Goal: Task Accomplishment & Management: Complete application form

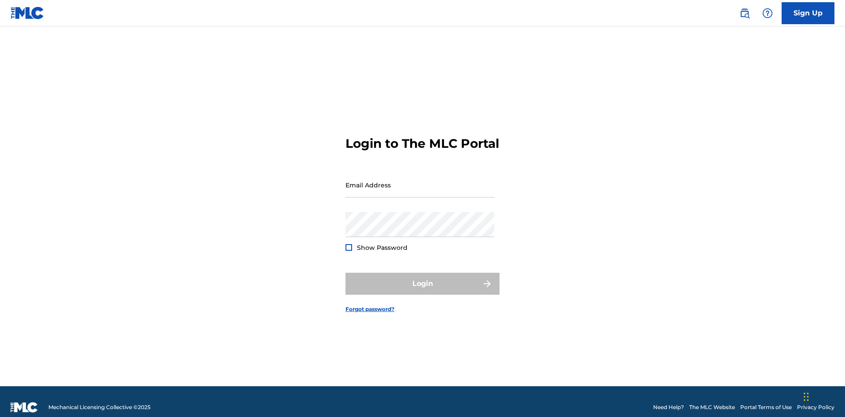
scroll to position [11, 0]
click at [808, 13] on link "Sign Up" at bounding box center [808, 13] width 53 height 22
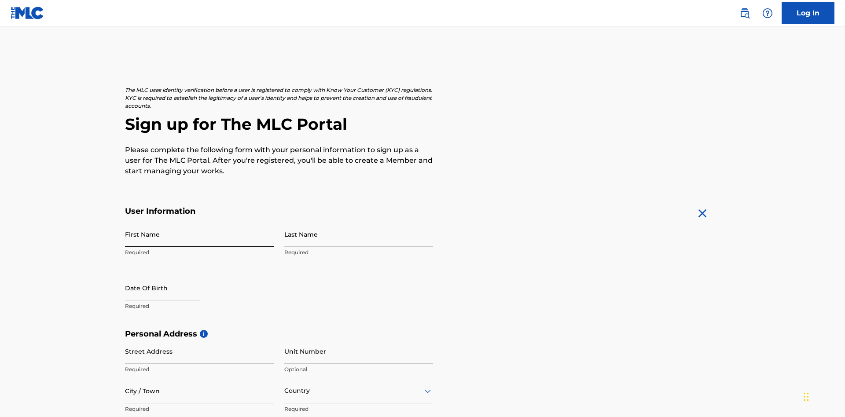
click at [199, 222] on input "First Name" at bounding box center [199, 234] width 149 height 25
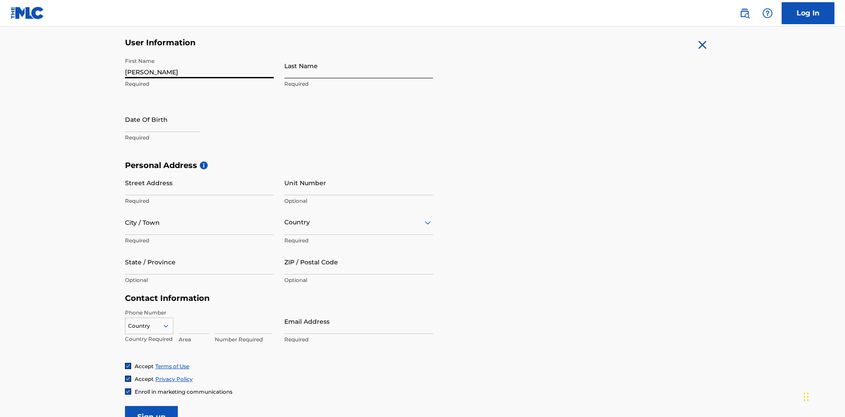
type input "[PERSON_NAME]"
click at [359, 66] on input "Last Name" at bounding box center [358, 65] width 149 height 25
type input "Ribble"
click at [169, 107] on input "text" at bounding box center [162, 119] width 75 height 25
select select "8"
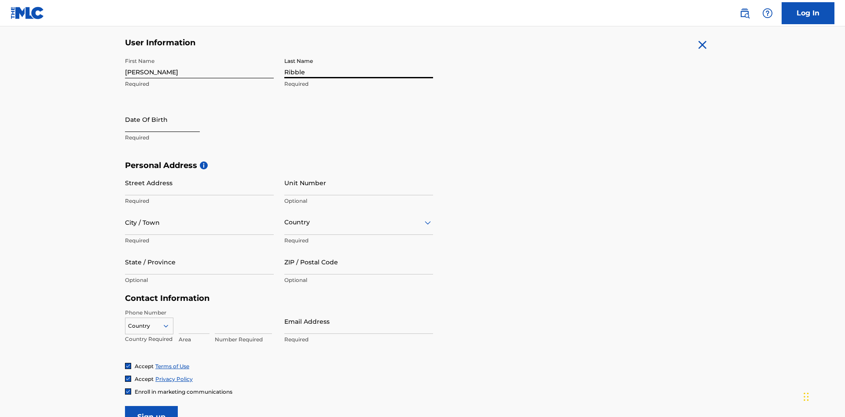
select select "2025"
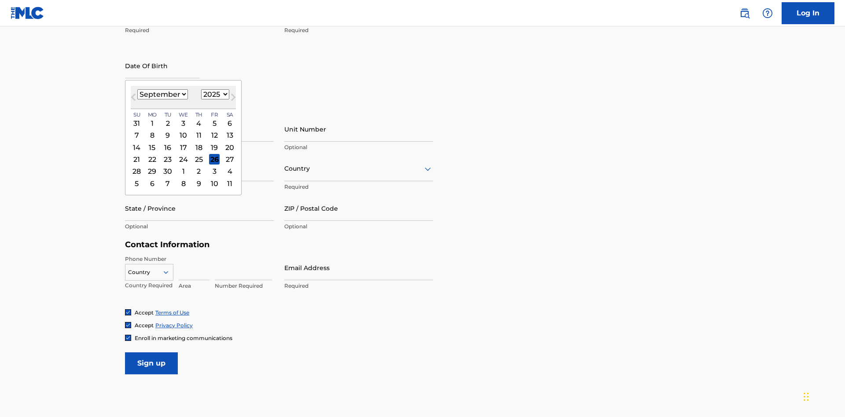
click at [162, 94] on select "January February March April May June July August September October November De…" at bounding box center [162, 94] width 51 height 10
select select "0"
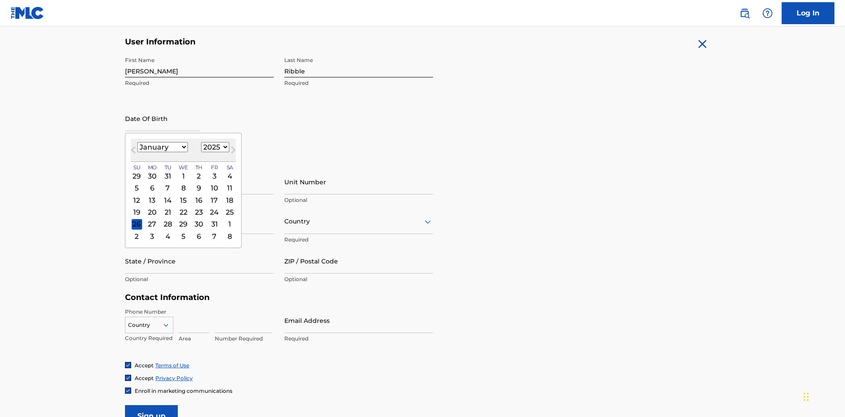
click at [214, 147] on select "1900 1901 1902 1903 1904 1905 1906 1907 1908 1909 1910 1911 1912 1913 1914 1915…" at bounding box center [215, 147] width 28 height 10
select select "1985"
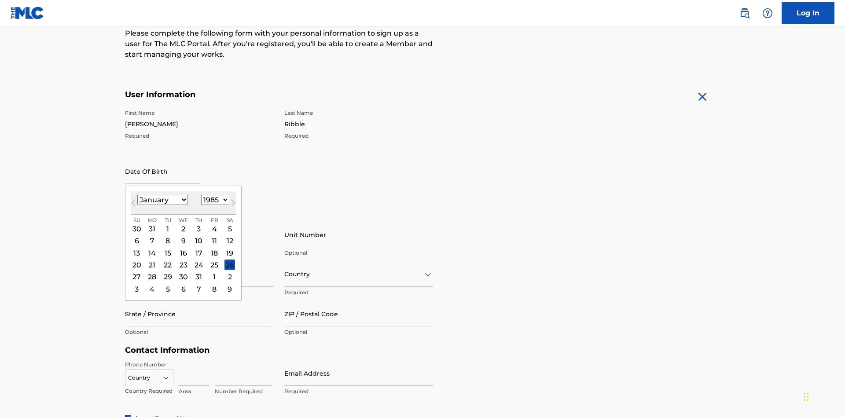
click at [214, 200] on select "1900 1901 1902 1903 1904 1905 1906 1907 1908 1909 1910 1911 1912 1913 1914 1915…" at bounding box center [215, 200] width 28 height 10
click at [167, 236] on div "8" at bounding box center [167, 241] width 11 height 11
type input "January 8 1985"
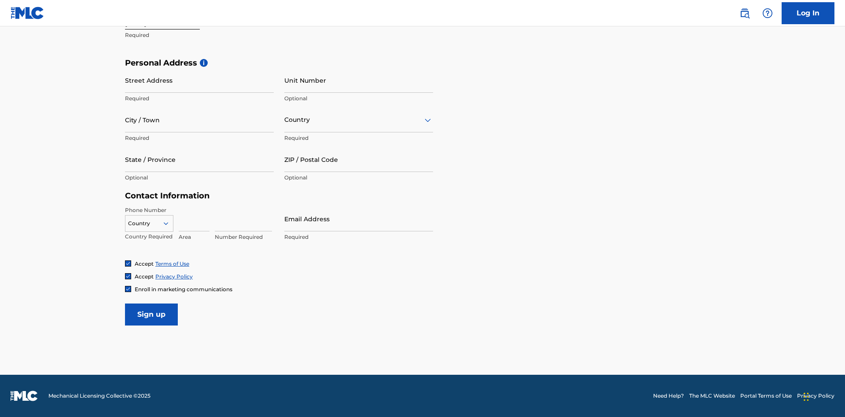
scroll to position [271, 0]
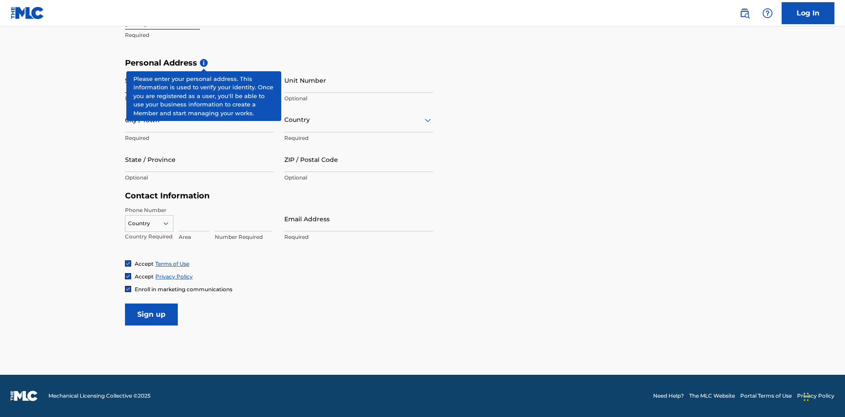
click at [199, 80] on input "Street Address" at bounding box center [199, 80] width 149 height 25
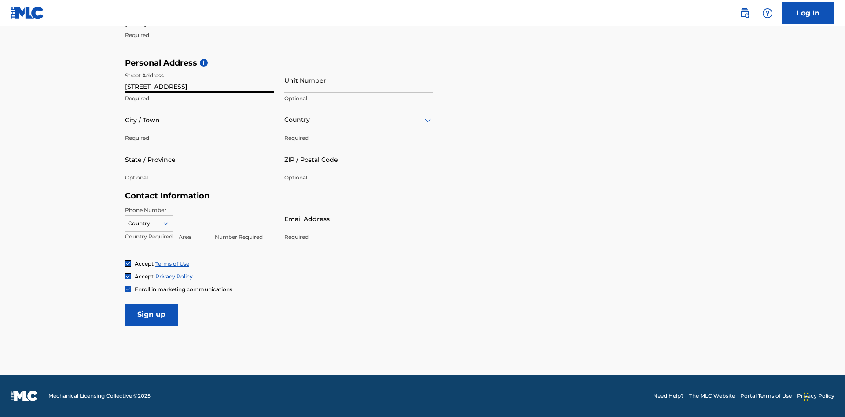
type input "9909 Elks Run Rd"
click at [199, 120] on input "City / Town" at bounding box center [199, 119] width 149 height 25
type input "Roseville"
click at [285, 120] on input "text" at bounding box center [285, 119] width 2 height 9
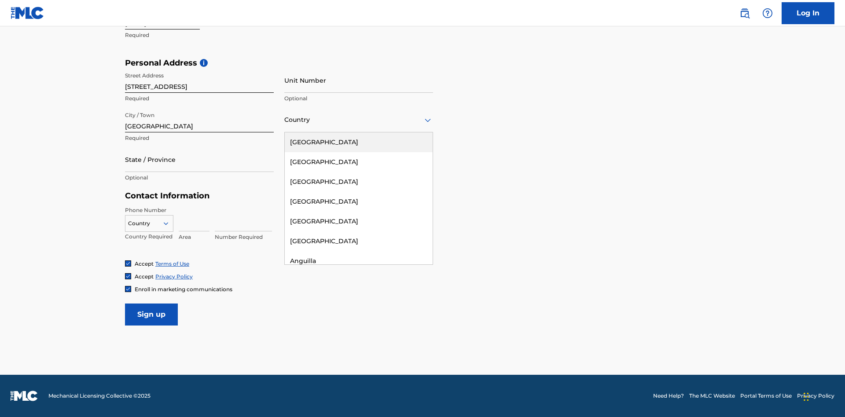
click at [359, 142] on div "United States" at bounding box center [359, 142] width 148 height 20
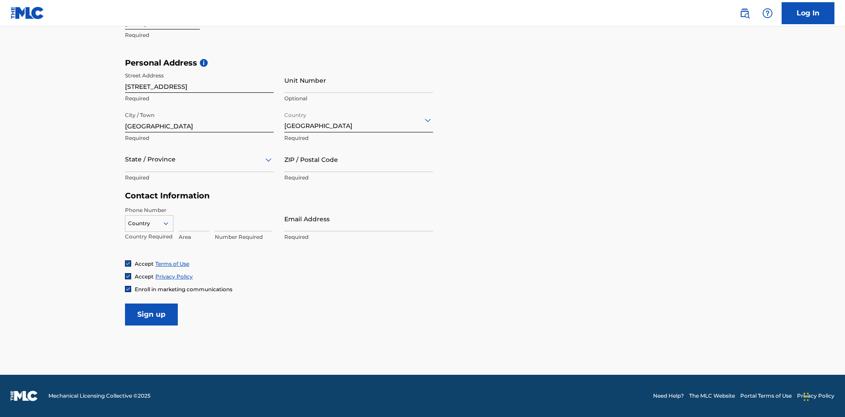
click at [199, 159] on div at bounding box center [199, 159] width 149 height 11
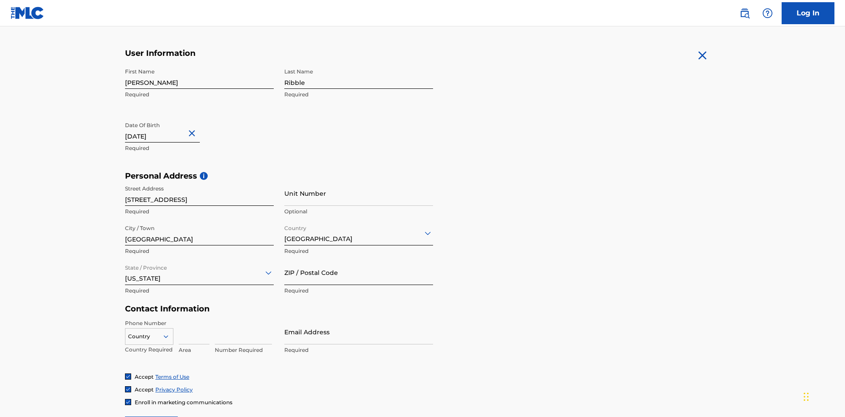
click at [359, 260] on input "ZIP / Postal Code" at bounding box center [358, 272] width 149 height 25
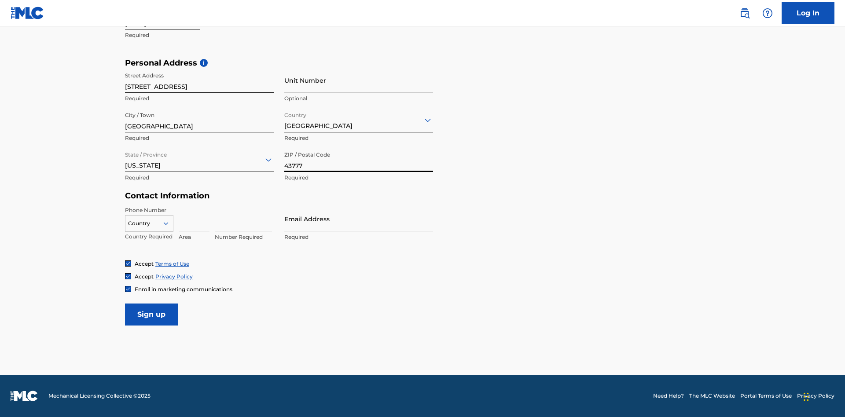
type input "43777"
click at [169, 223] on icon at bounding box center [166, 224] width 8 height 8
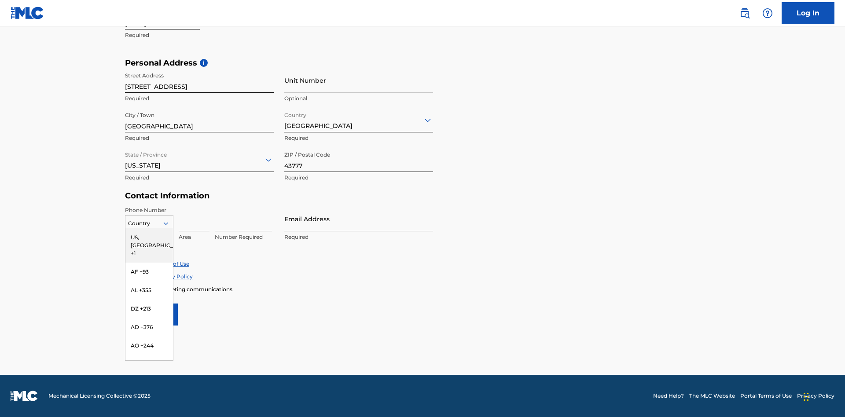
click at [149, 237] on div "US, CA +1" at bounding box center [149, 245] width 48 height 34
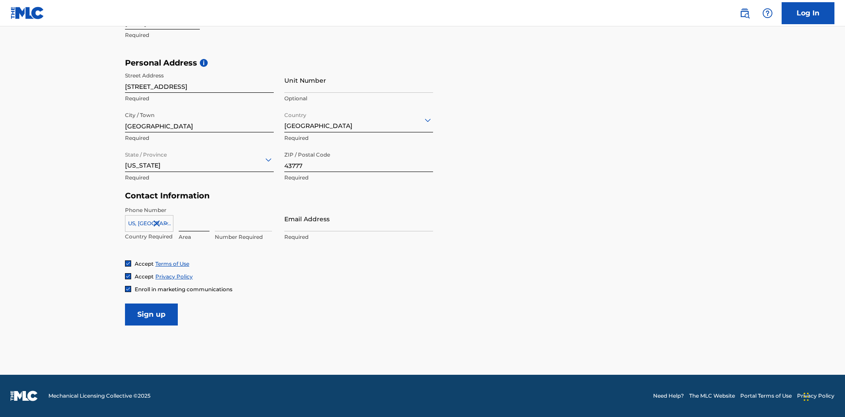
click at [194, 219] on input at bounding box center [194, 218] width 31 height 25
type input "740"
click at [243, 219] on input at bounding box center [243, 218] width 57 height 25
type input "8086351"
click at [359, 219] on input "Email Address" at bounding box center [358, 218] width 149 height 25
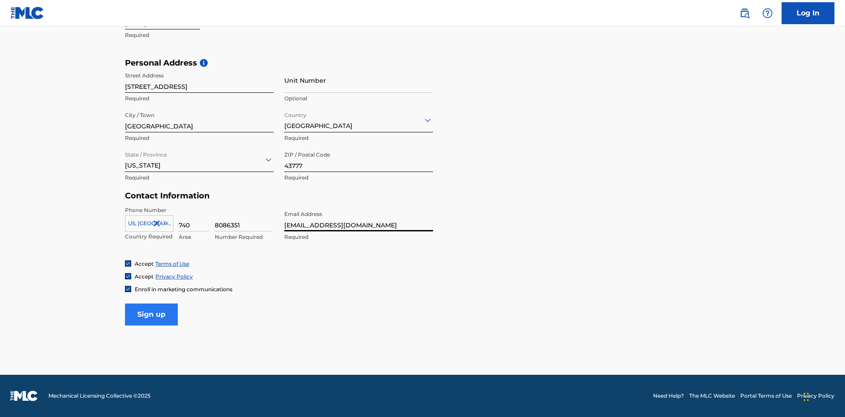
type input "[EMAIL_ADDRESS][DOMAIN_NAME]"
click at [151, 314] on input "Sign up" at bounding box center [151, 315] width 53 height 22
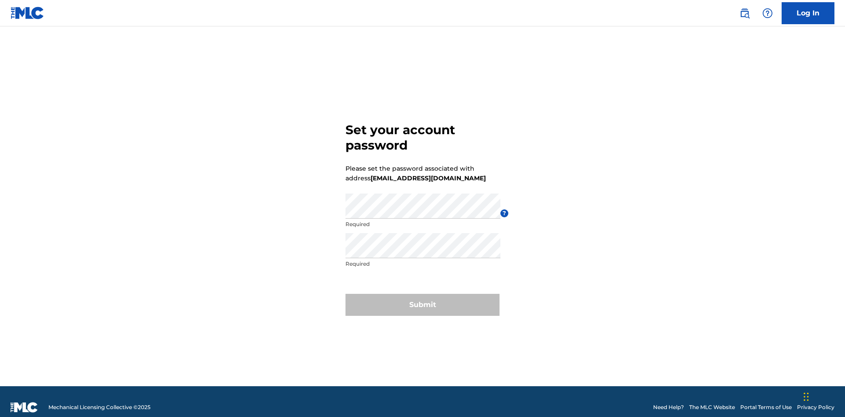
scroll to position [11, 0]
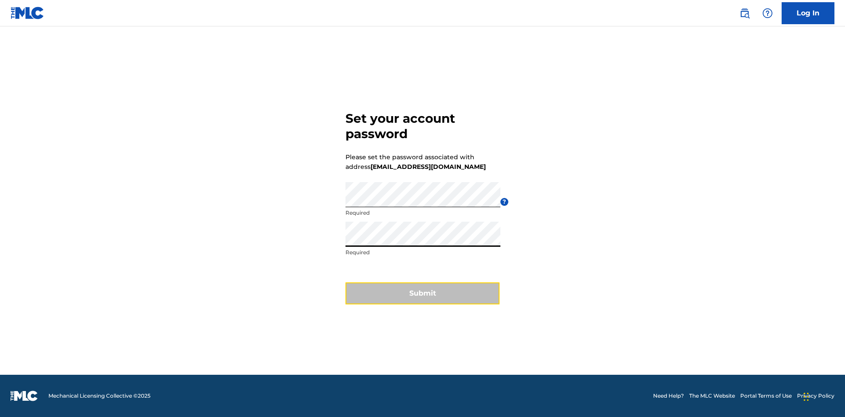
click at [423, 299] on button "Submit" at bounding box center [422, 294] width 154 height 22
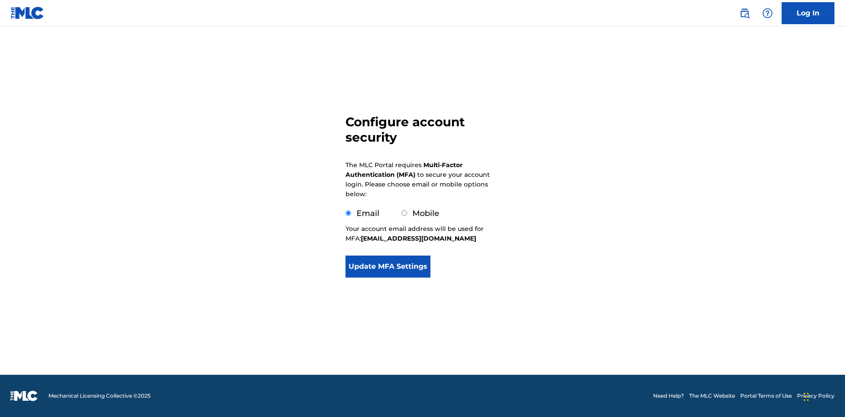
scroll to position [0, 0]
click at [388, 278] on button "Update MFA Settings" at bounding box center [387, 267] width 85 height 22
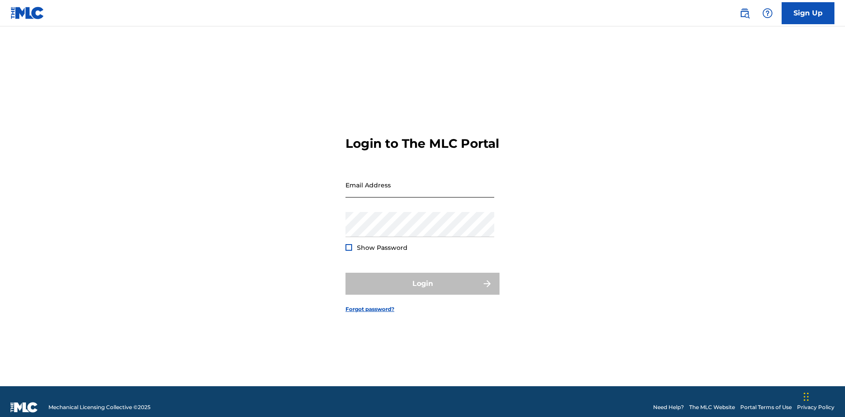
click at [420, 181] on input "Email Address" at bounding box center [419, 185] width 149 height 25
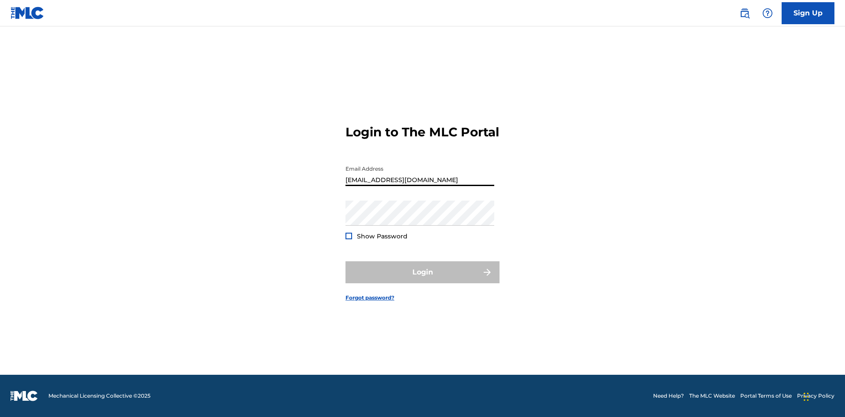
type input "[EMAIL_ADDRESS][DOMAIN_NAME]"
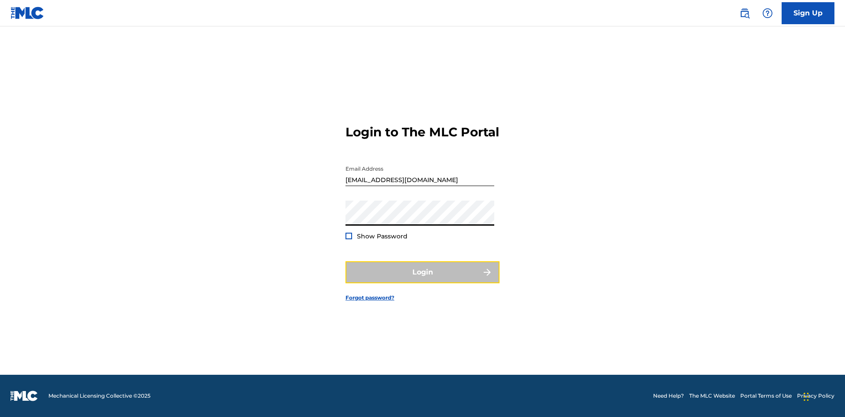
click at [423, 280] on button "Login" at bounding box center [422, 272] width 154 height 22
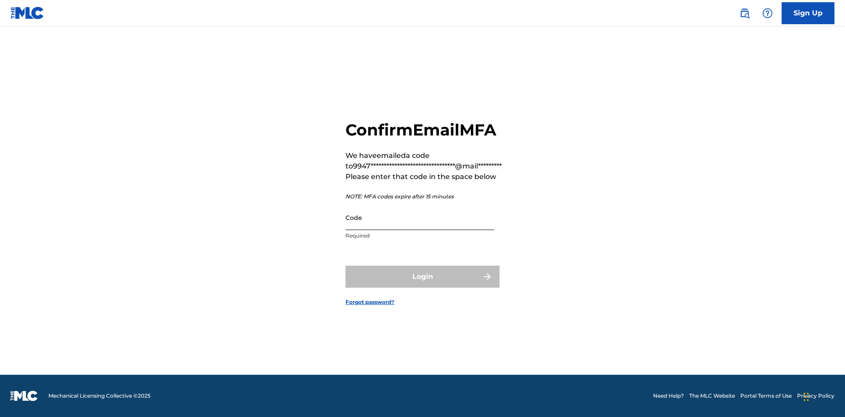
click at [420, 217] on input "Code" at bounding box center [419, 217] width 149 height 25
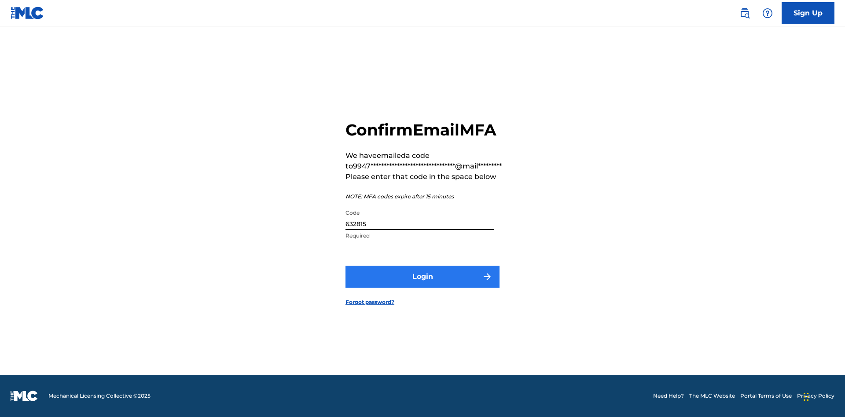
type input "632815"
click at [423, 276] on button "Login" at bounding box center [422, 277] width 154 height 22
